Goal: Book appointment/travel/reservation

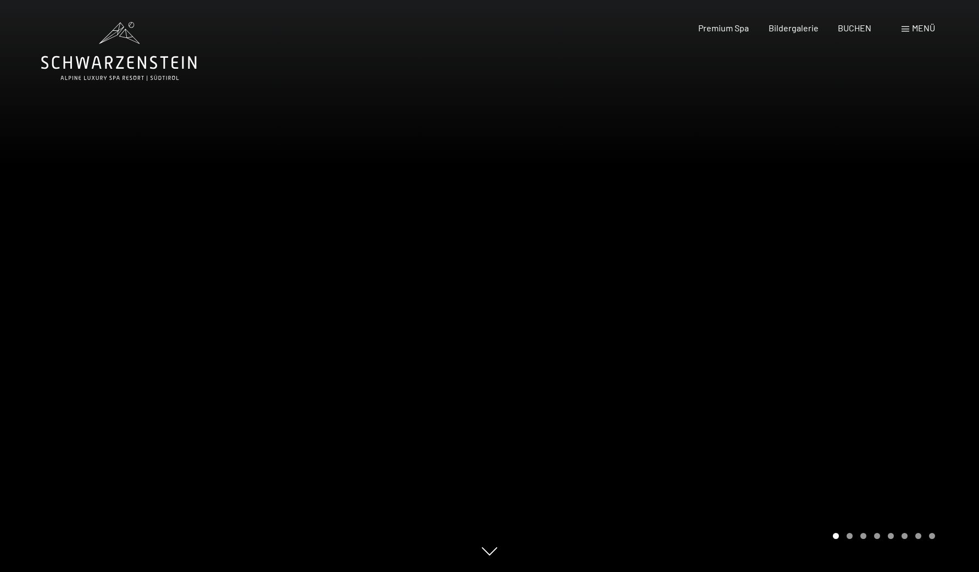
click at [910, 32] on div "Menü" at bounding box center [919, 28] width 34 height 12
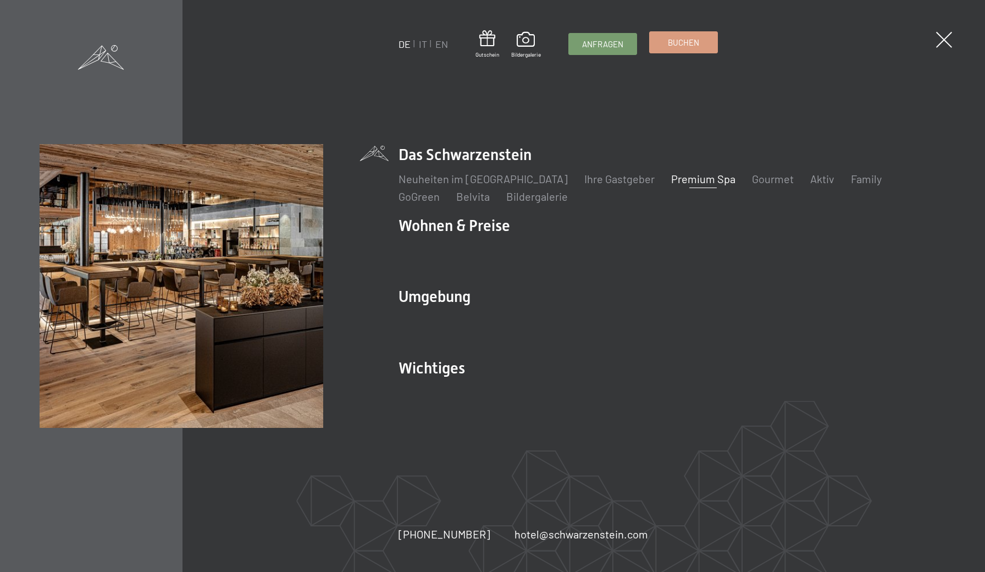
click at [667, 51] on link "Buchen" at bounding box center [684, 42] width 68 height 21
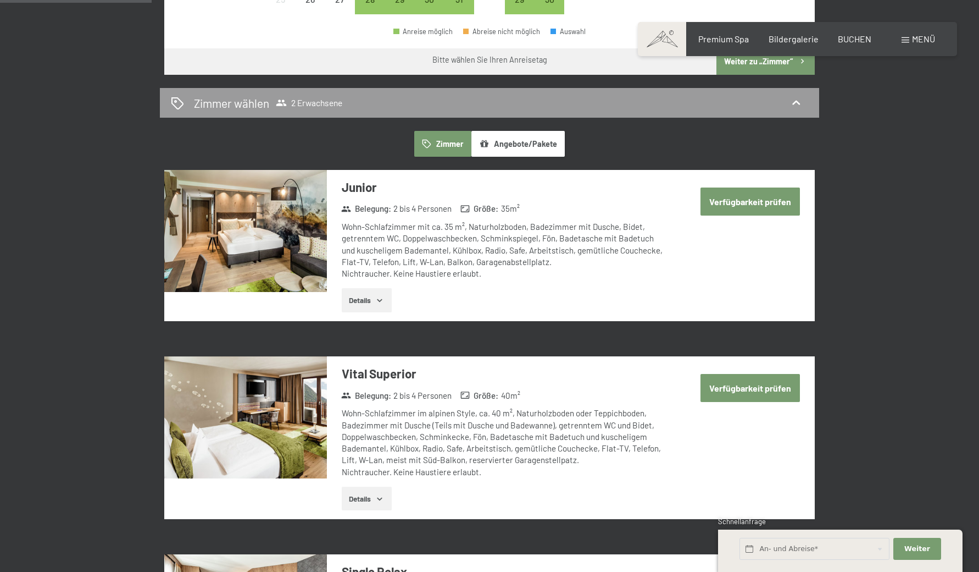
scroll to position [567, 0]
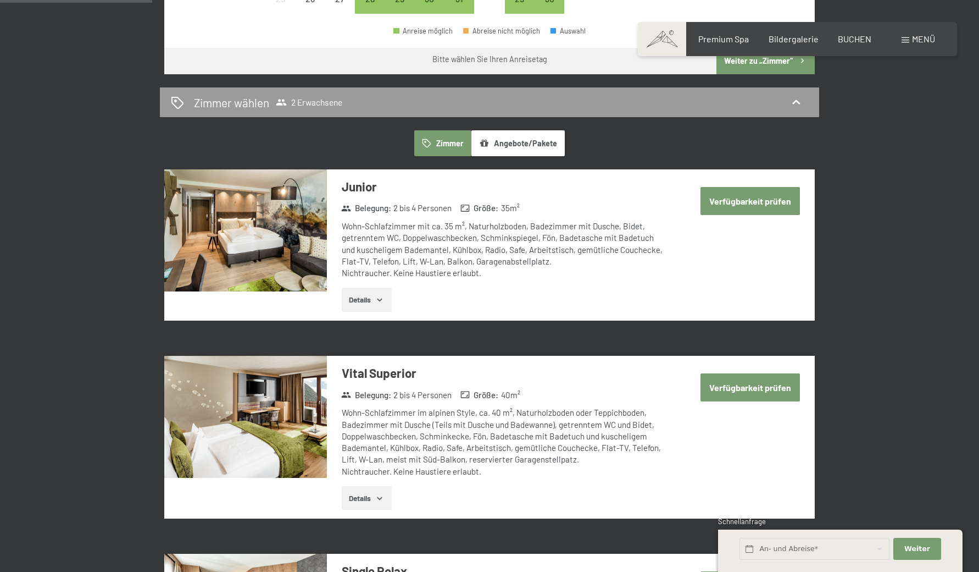
click at [539, 134] on button "Angebote/Pakete" at bounding box center [518, 142] width 93 height 25
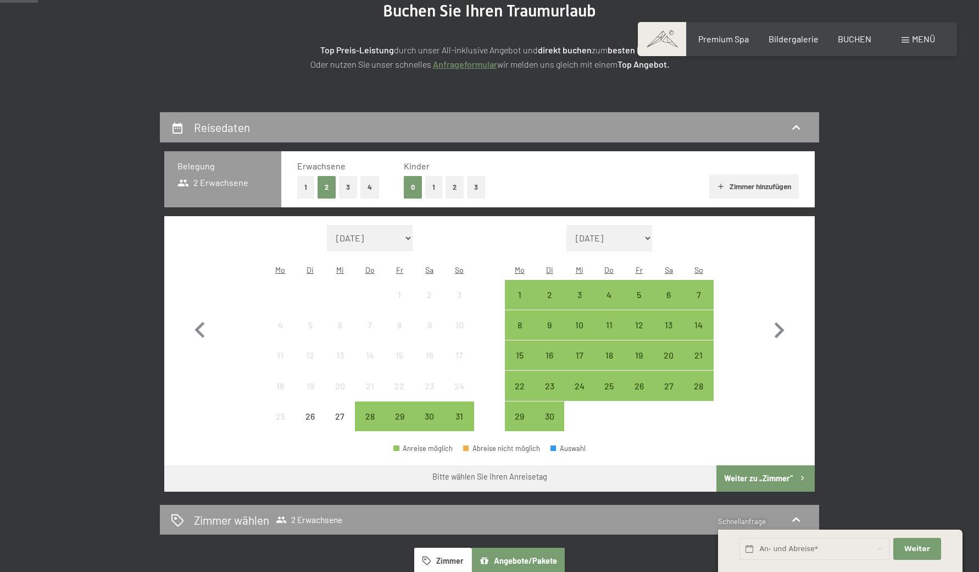
scroll to position [160, 0]
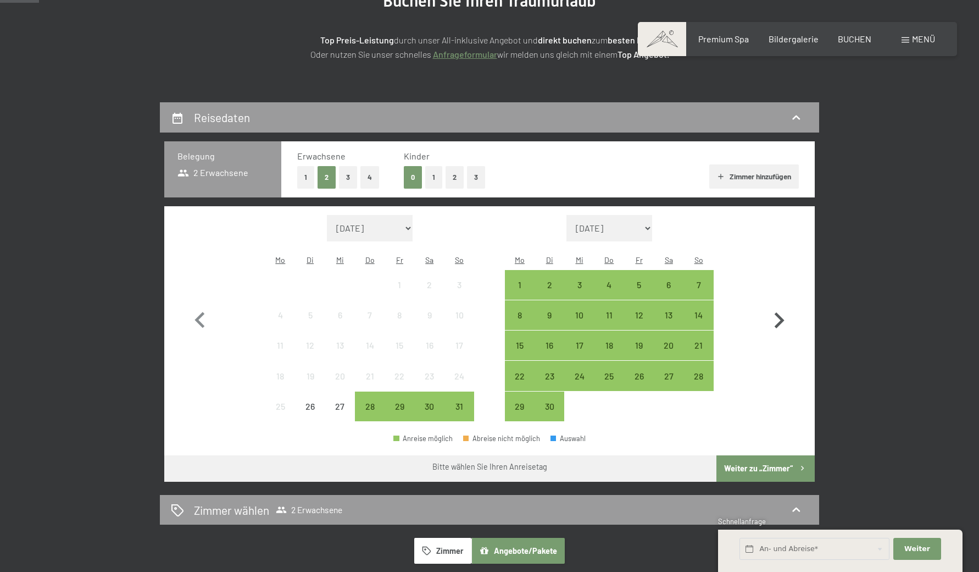
click at [779, 304] on icon "button" at bounding box center [779, 320] width 32 height 32
select select "2025-09-01"
select select "2025-10-01"
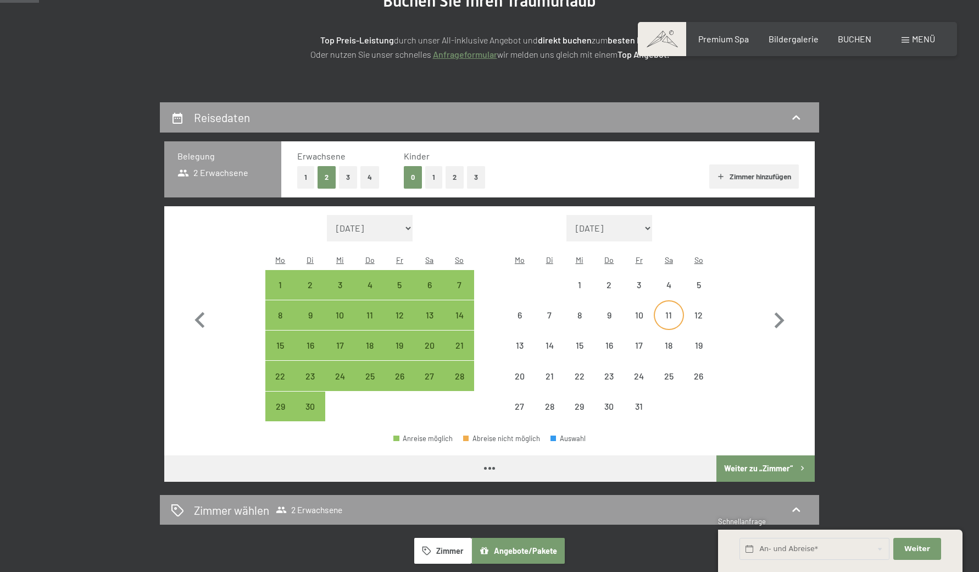
select select "2025-09-01"
select select "2025-10-01"
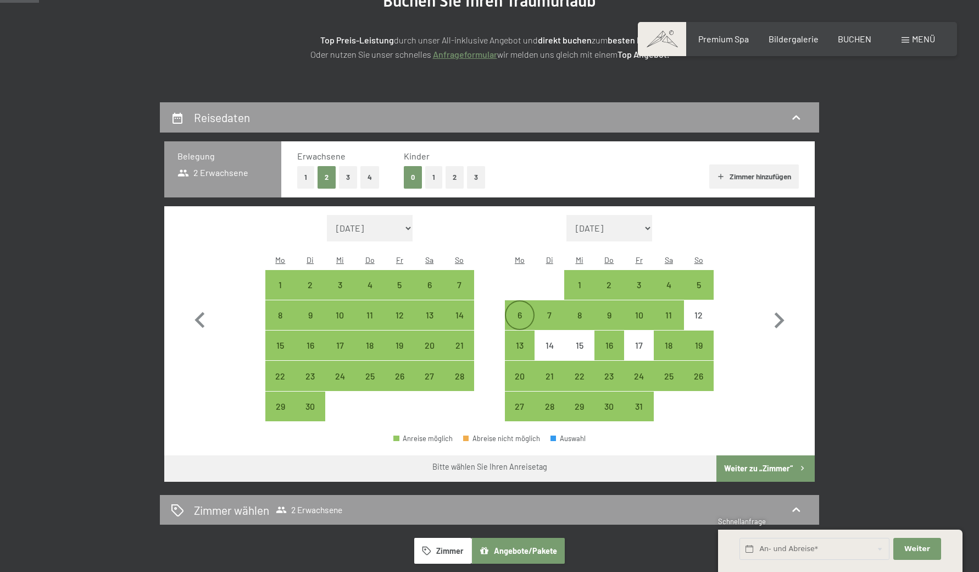
click at [528, 310] on div "6" at bounding box center [519, 323] width 27 height 27
select select "2025-09-01"
select select "2025-10-01"
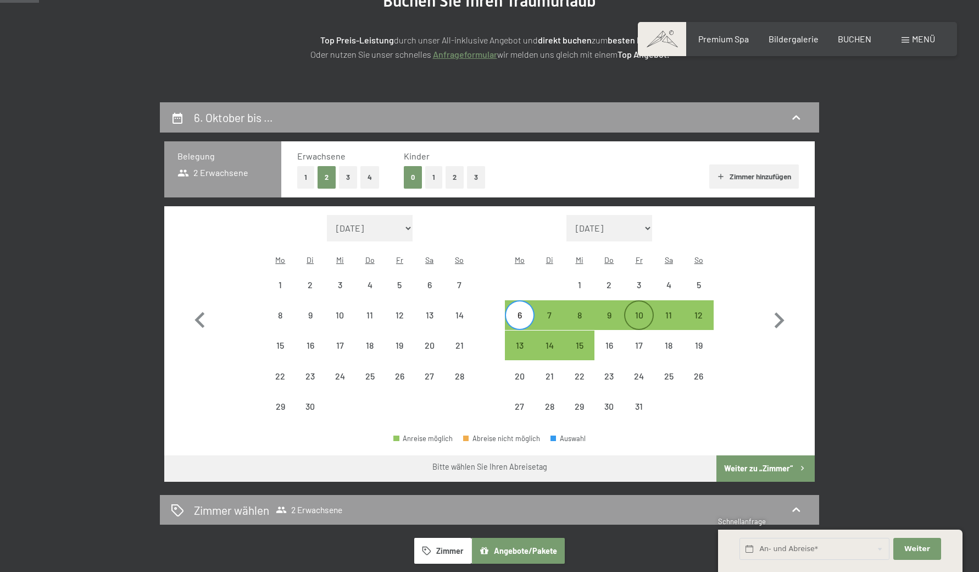
click at [642, 310] on div "10" at bounding box center [638, 323] width 27 height 27
select select "2025-09-01"
select select "2025-10-01"
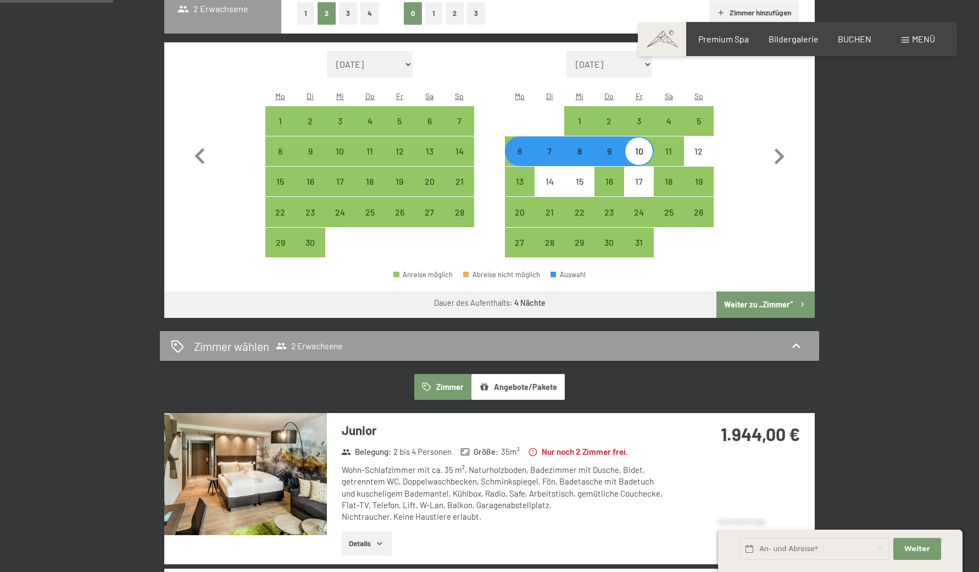
scroll to position [336, 0]
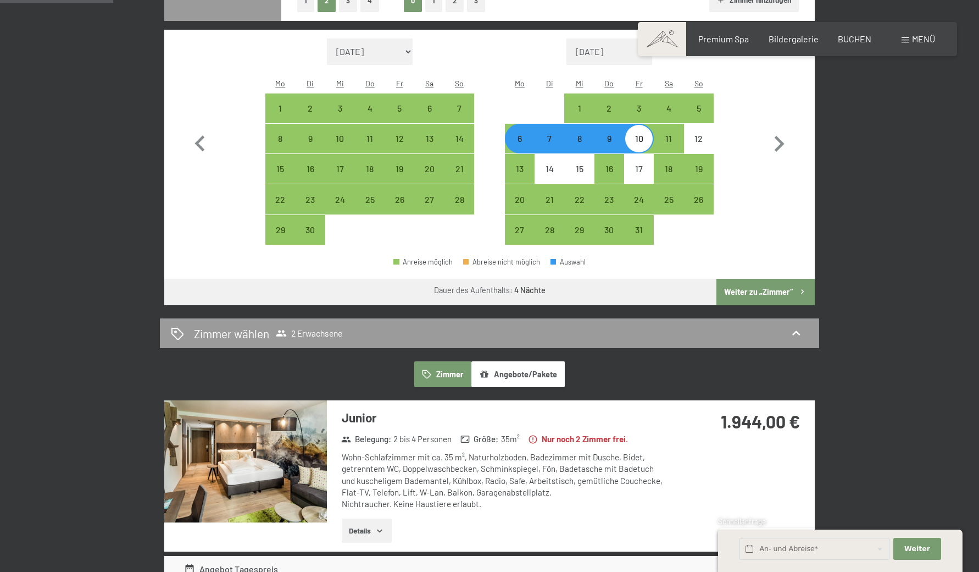
click at [557, 361] on button "Angebote/Pakete" at bounding box center [518, 373] width 93 height 25
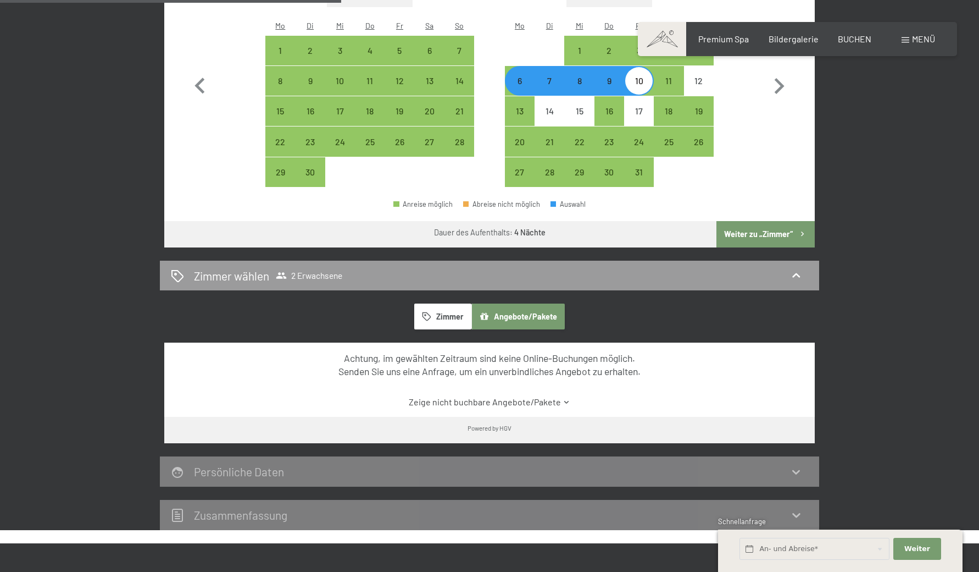
scroll to position [395, 0]
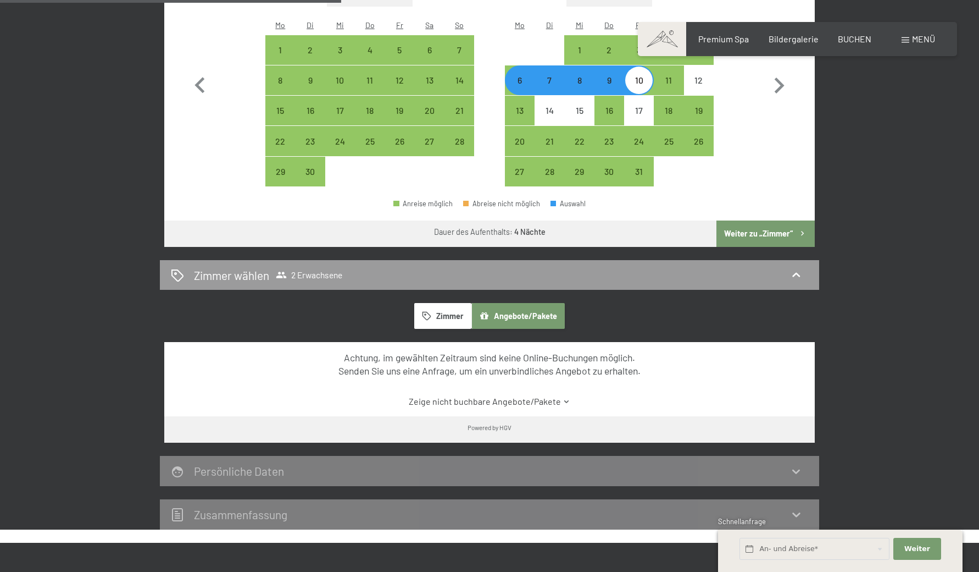
click at [459, 305] on button "Zimmer" at bounding box center [442, 315] width 57 height 25
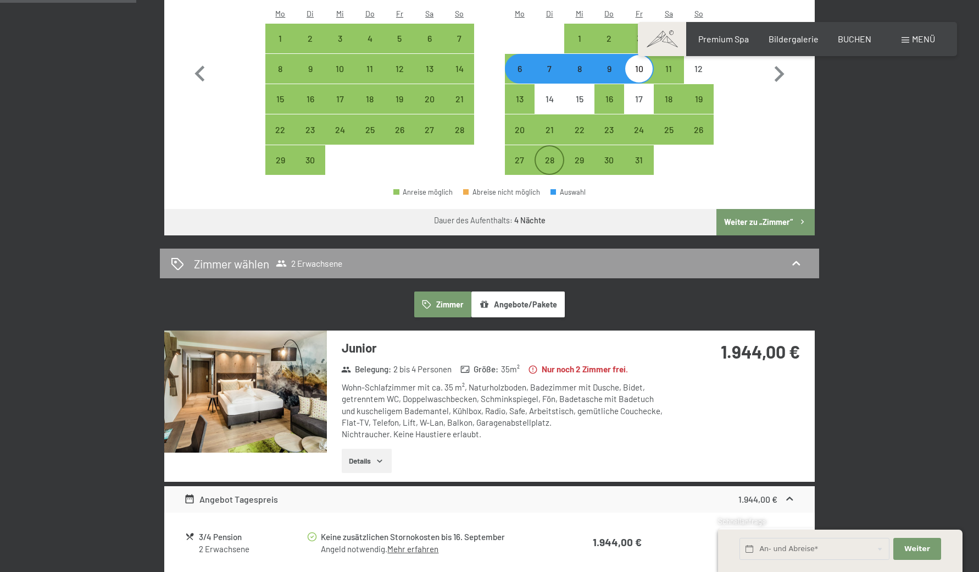
scroll to position [406, 0]
click at [550, 65] on div "7" at bounding box center [549, 78] width 27 height 27
select select "2025-09-01"
select select "2025-10-01"
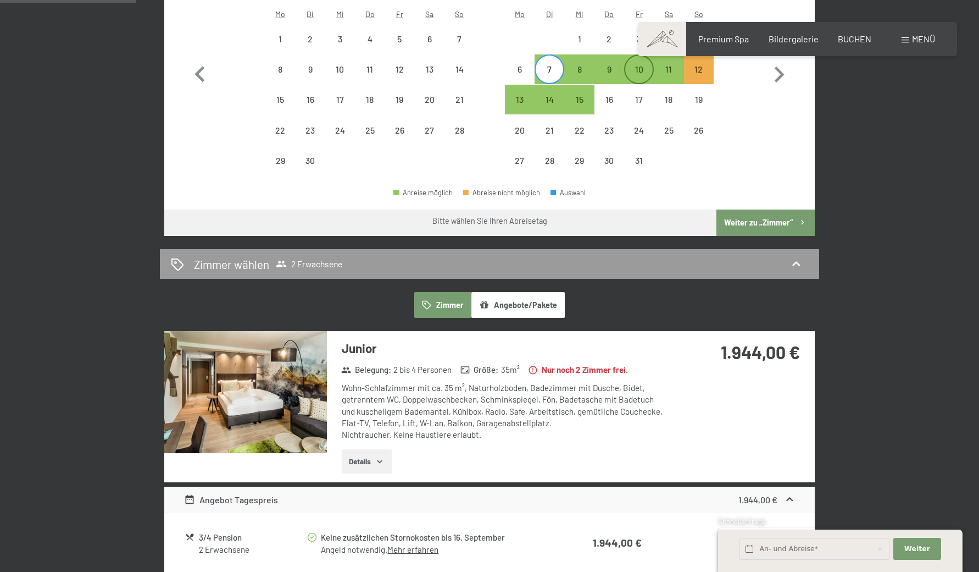
click at [639, 65] on div "10" at bounding box center [638, 78] width 27 height 27
select select "2025-09-01"
select select "2025-10-01"
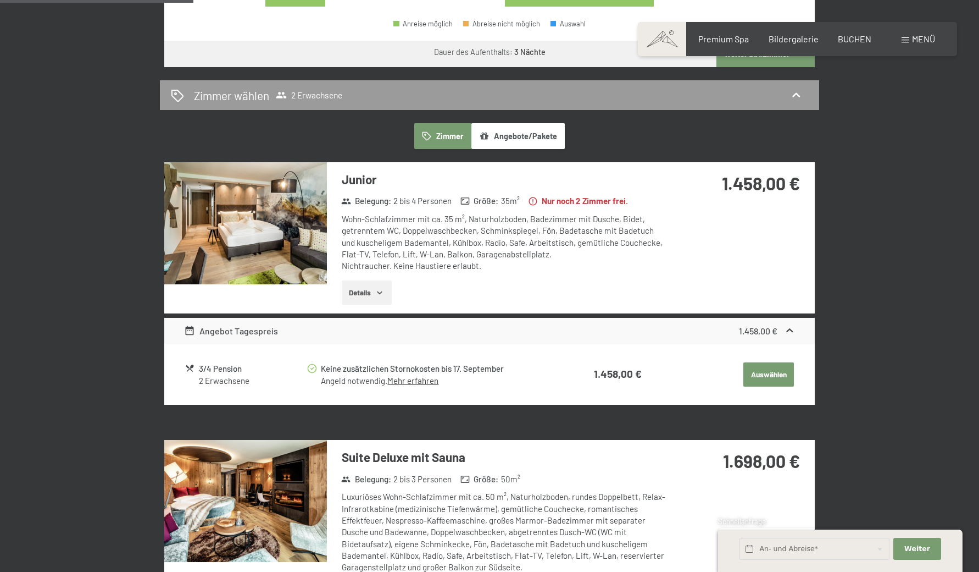
scroll to position [577, 0]
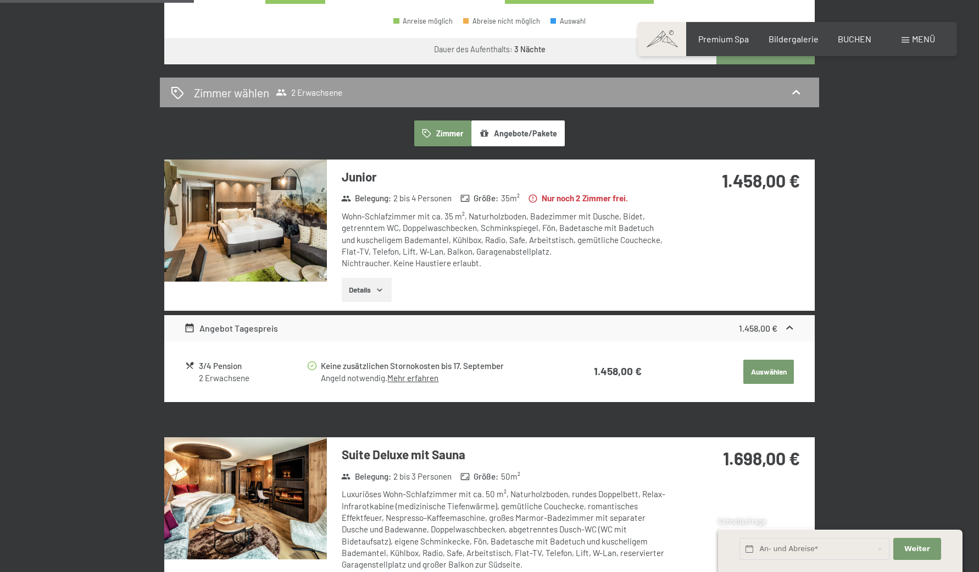
click at [400, 373] on link "Mehr erfahren" at bounding box center [412, 378] width 51 height 10
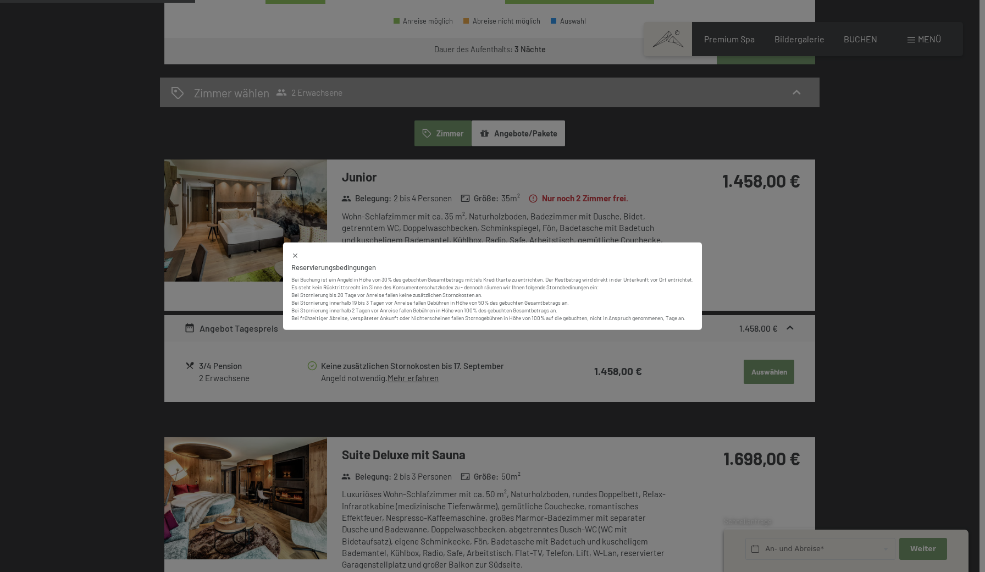
click at [295, 258] on icon at bounding box center [295, 256] width 8 height 8
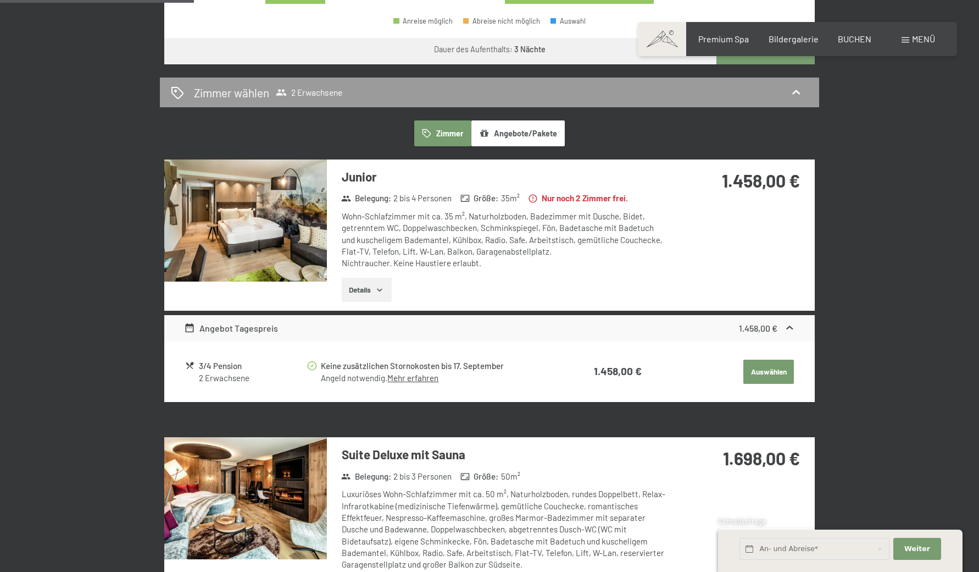
click at [752, 359] on button "Auswählen" at bounding box center [769, 371] width 51 height 24
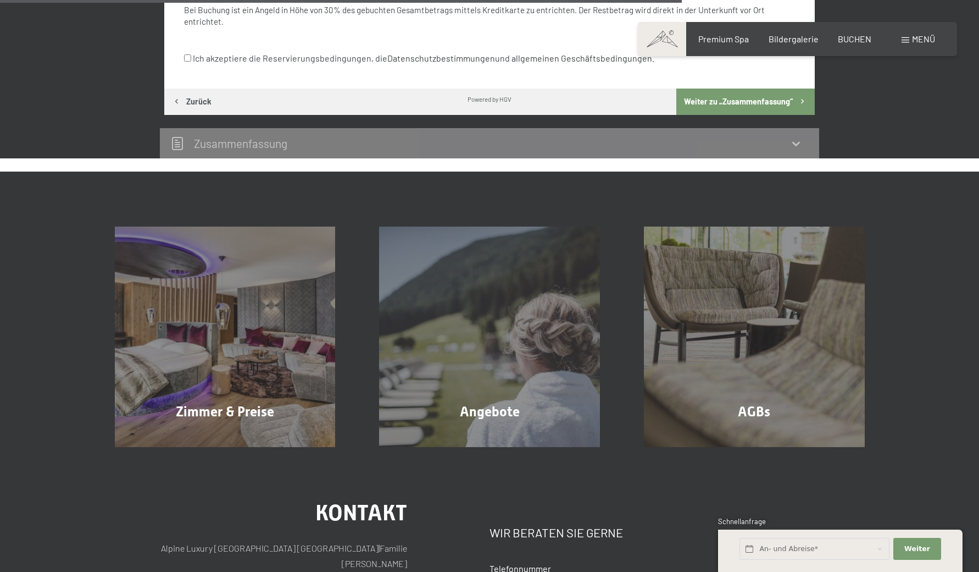
scroll to position [840, 0]
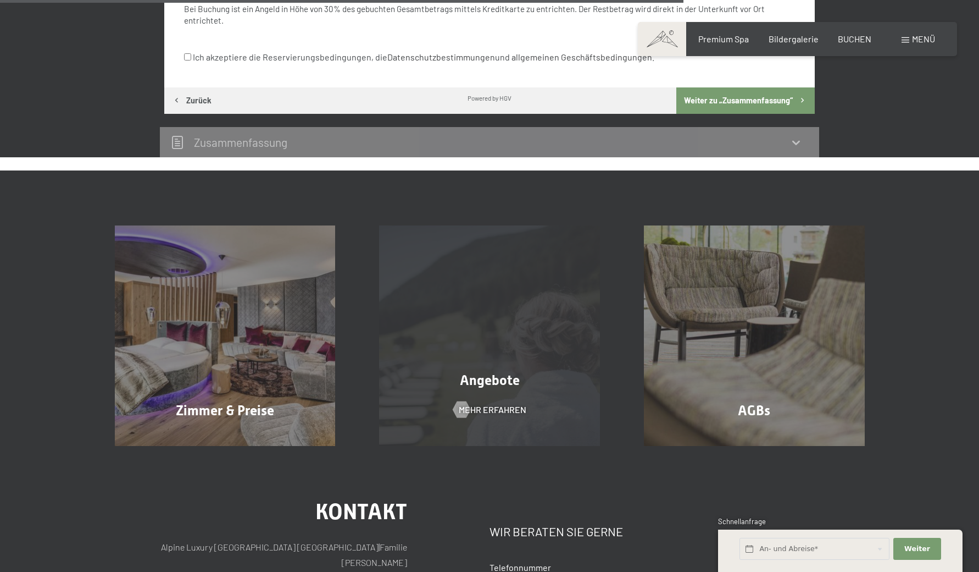
click at [572, 370] on div "Angebote" at bounding box center [489, 379] width 265 height 19
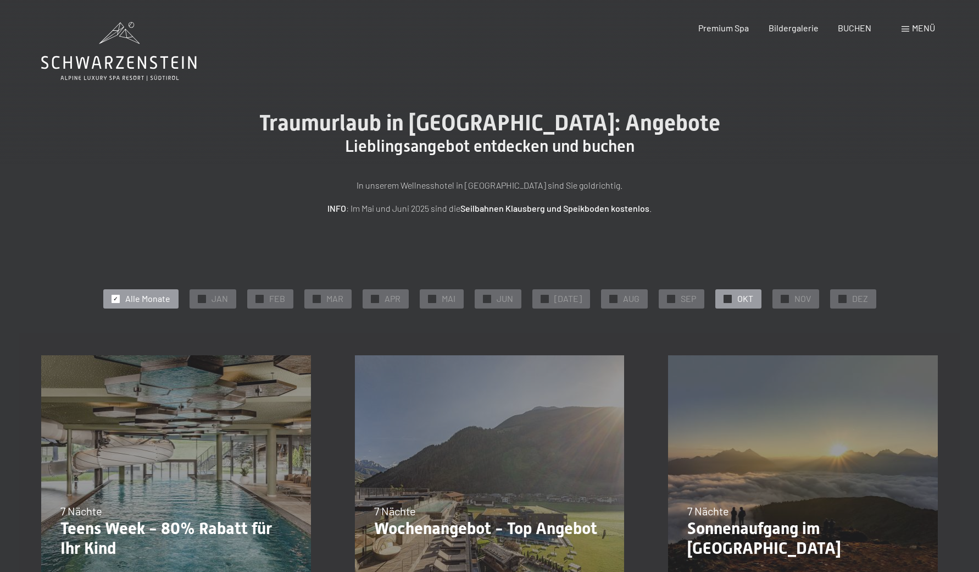
click at [725, 306] on div "✓ OKT" at bounding box center [739, 298] width 46 height 19
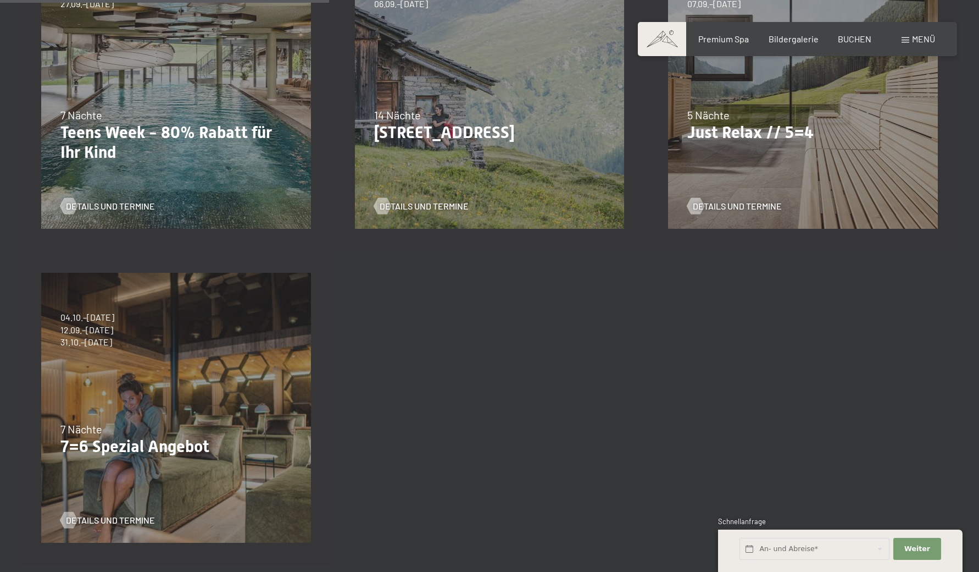
scroll to position [396, 0]
click at [723, 163] on div "07.09.–03.10.2025 21.12.–26.12.2025 11.01.–23.01.2026 08.03.–27.03.2026 08.11.–…" at bounding box center [803, 94] width 314 height 314
click at [709, 203] on span "Details und Termine" at bounding box center [748, 205] width 89 height 12
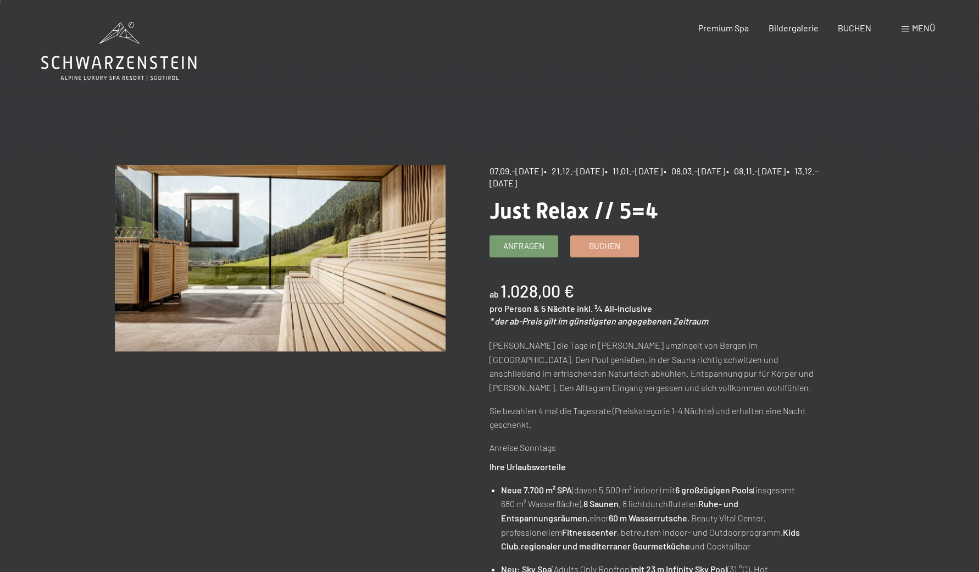
scroll to position [1, 0]
